Goal: Check status: Check status

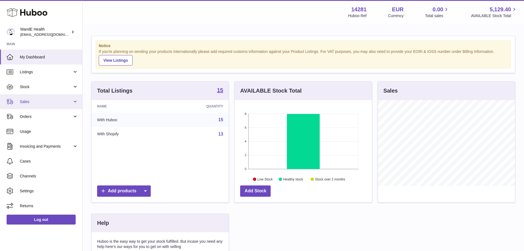
scroll to position [86, 137]
click at [41, 106] on link "Sales" at bounding box center [41, 101] width 82 height 15
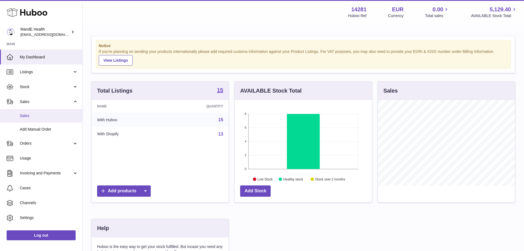
click at [42, 119] on link "Sales" at bounding box center [41, 115] width 82 height 13
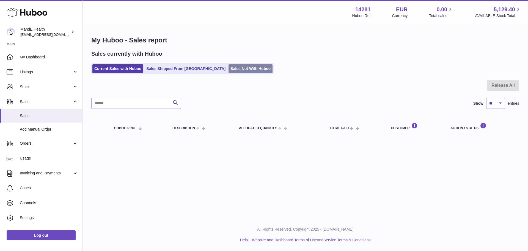
click at [233, 68] on link "Sales Not With Huboo" at bounding box center [251, 68] width 44 height 9
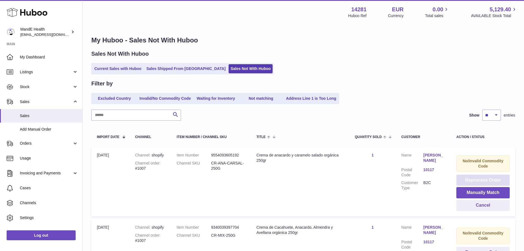
click at [473, 181] on button "Reprocess Order" at bounding box center [483, 179] width 53 height 11
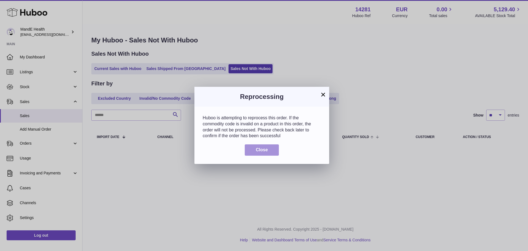
click at [277, 151] on button "Close" at bounding box center [262, 149] width 34 height 11
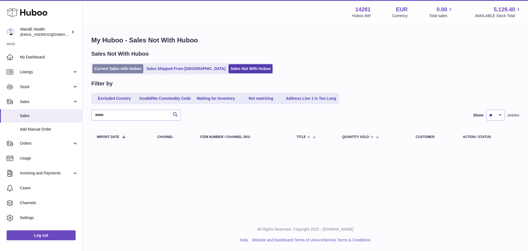
click at [128, 68] on link "Current Sales with Huboo" at bounding box center [117, 68] width 51 height 9
